Goal: Transaction & Acquisition: Purchase product/service

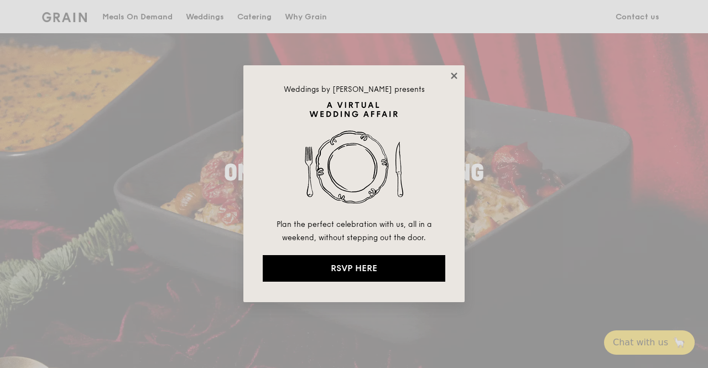
click at [453, 76] on icon at bounding box center [454, 76] width 10 height 10
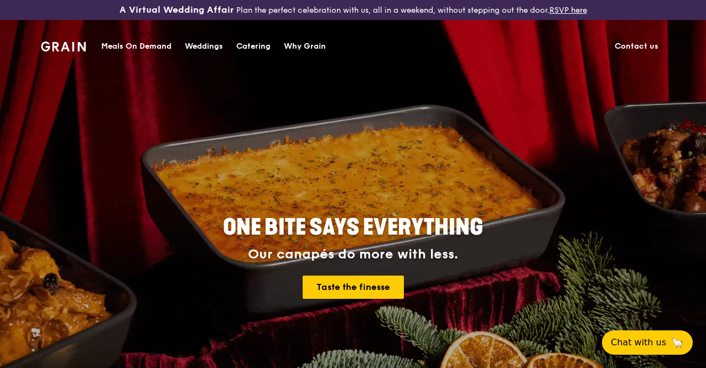
click at [118, 43] on div "Meals On Demand" at bounding box center [136, 46] width 70 height 33
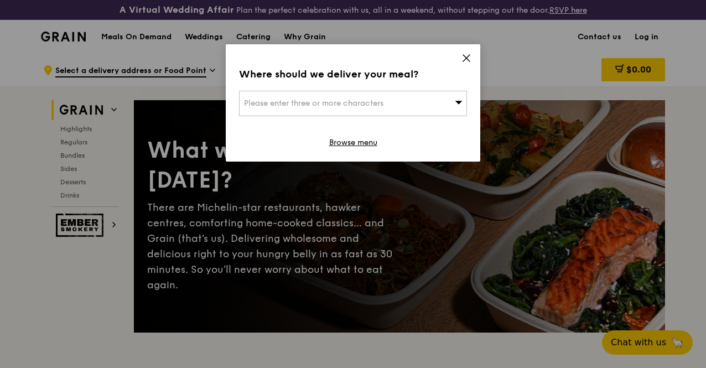
click at [466, 55] on icon at bounding box center [466, 58] width 10 height 10
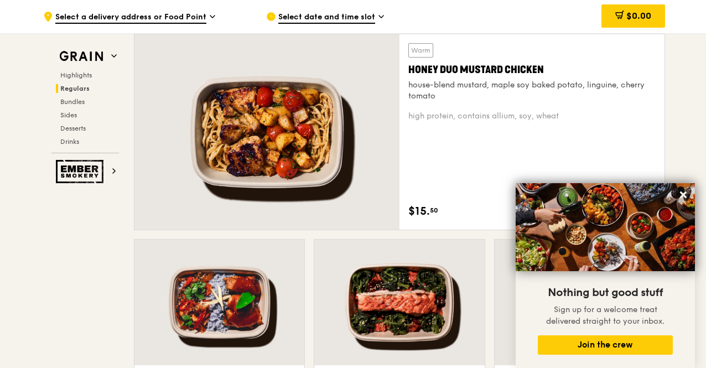
scroll to position [782, 0]
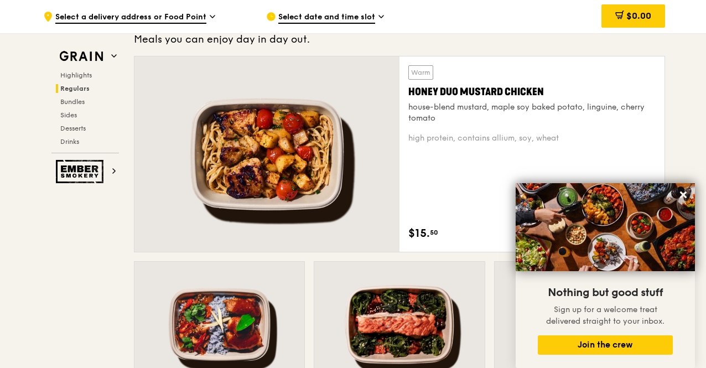
click at [683, 197] on icon at bounding box center [683, 195] width 10 height 10
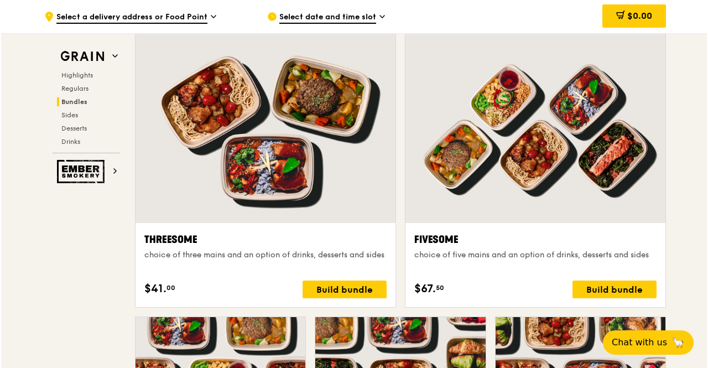
scroll to position [1947, 0]
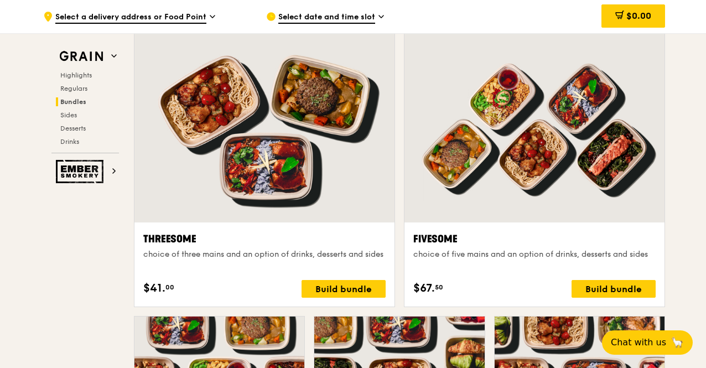
click at [481, 212] on div at bounding box center [534, 126] width 260 height 192
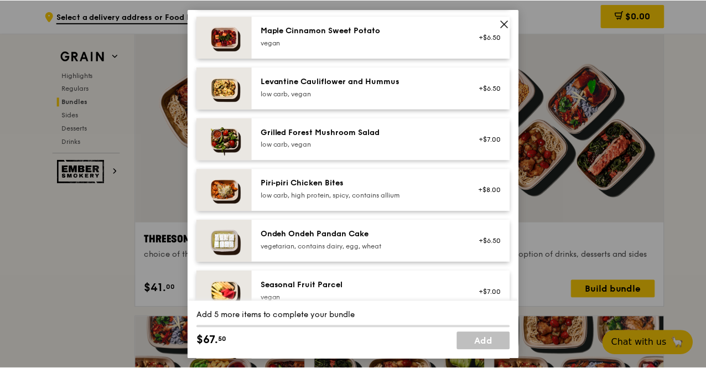
scroll to position [491, 0]
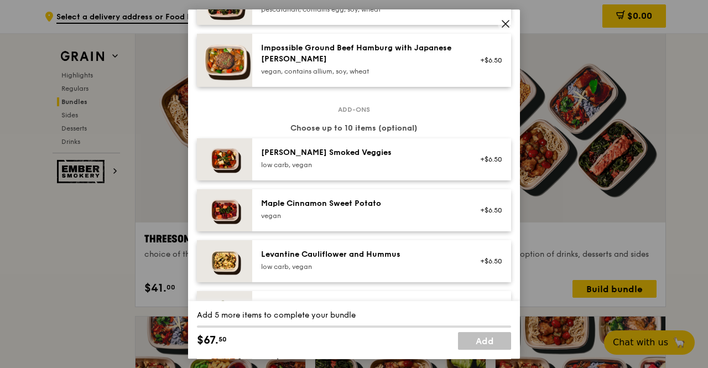
click at [506, 22] on icon at bounding box center [506, 24] width 10 height 10
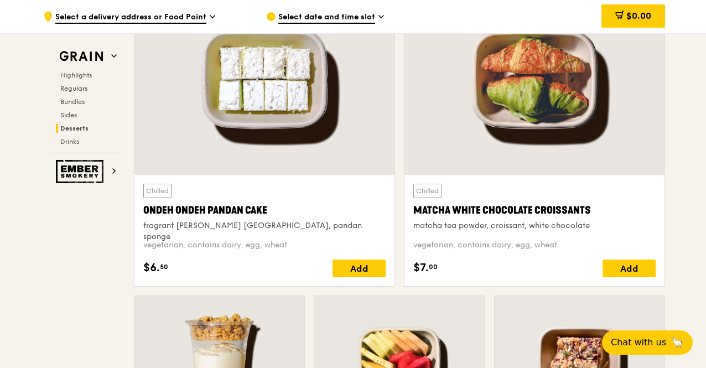
scroll to position [3308, 0]
